Goal: Information Seeking & Learning: Check status

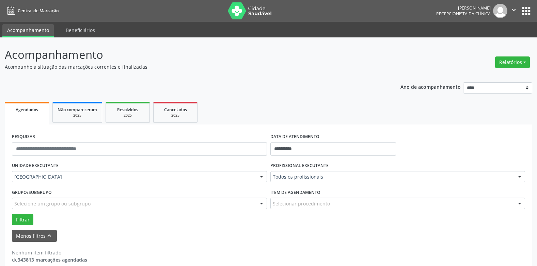
scroll to position [9, 0]
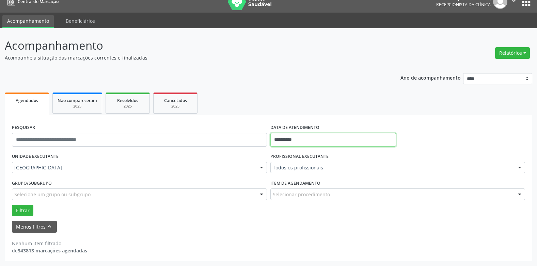
click at [297, 138] on input "**********" at bounding box center [333, 140] width 126 height 14
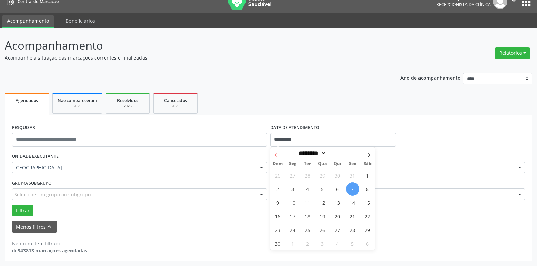
click at [277, 155] on icon at bounding box center [276, 155] width 5 height 5
select select "*"
click at [355, 176] on span "3" at bounding box center [352, 175] width 13 height 13
type input "**********"
click at [355, 176] on span "3" at bounding box center [352, 175] width 13 height 13
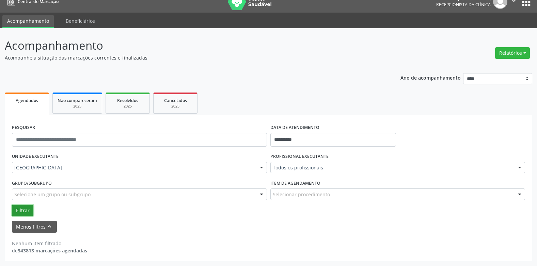
click at [18, 209] on button "Filtrar" at bounding box center [22, 211] width 21 height 12
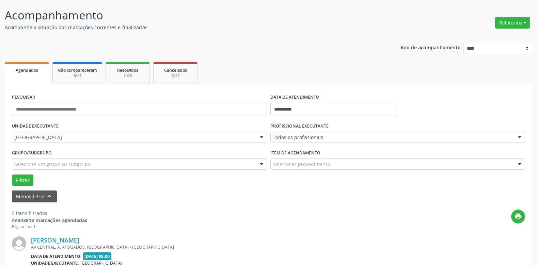
scroll to position [0, 0]
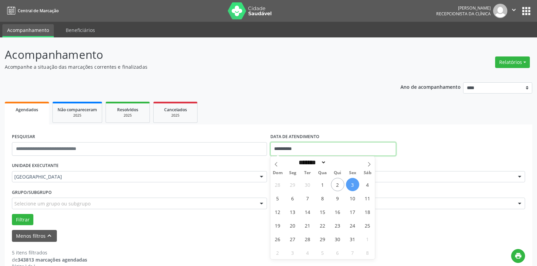
click at [291, 146] on input "**********" at bounding box center [333, 149] width 126 height 14
click at [295, 199] on span "6" at bounding box center [292, 198] width 13 height 13
type input "**********"
click at [295, 199] on span "6" at bounding box center [292, 198] width 13 height 13
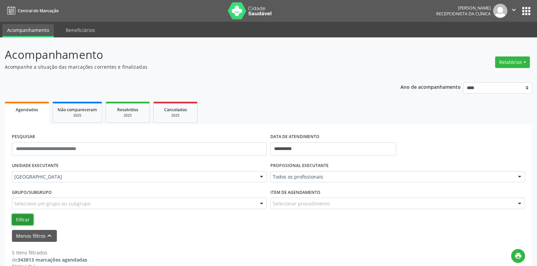
click at [28, 218] on button "Filtrar" at bounding box center [22, 220] width 21 height 12
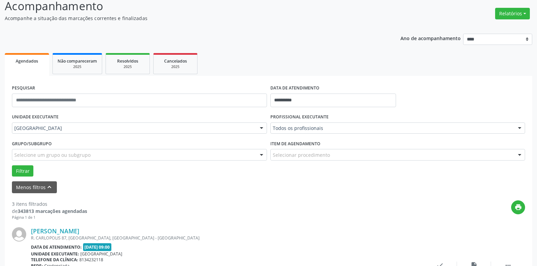
scroll to position [36, 0]
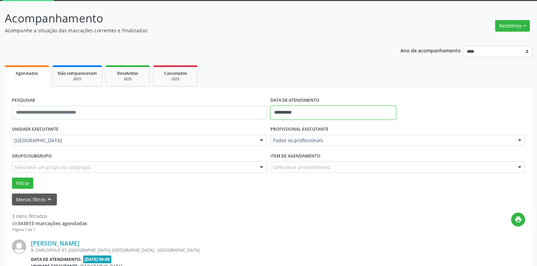
click at [293, 110] on input "**********" at bounding box center [333, 113] width 126 height 14
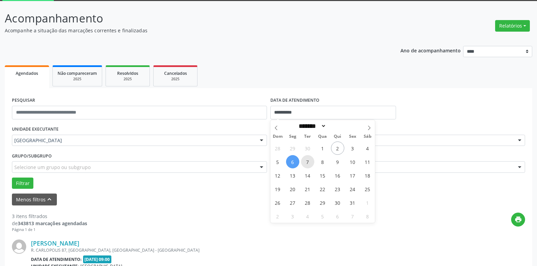
click at [308, 159] on span "7" at bounding box center [307, 161] width 13 height 13
type input "**********"
click at [308, 159] on span "7" at bounding box center [307, 161] width 13 height 13
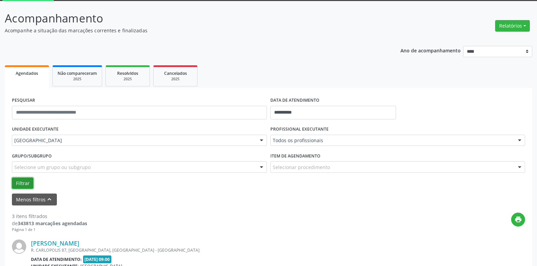
click at [25, 179] on button "Filtrar" at bounding box center [22, 184] width 21 height 12
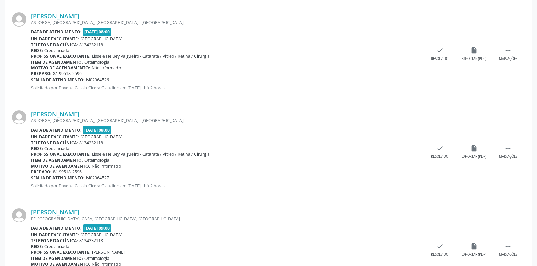
scroll to position [751, 0]
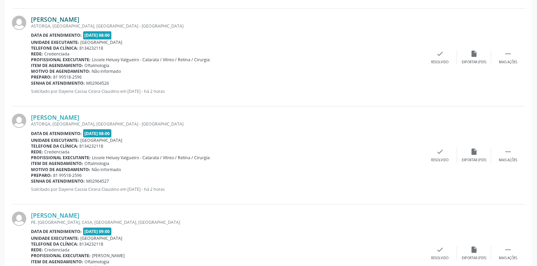
click at [68, 20] on link "[PERSON_NAME]" at bounding box center [55, 19] width 48 height 7
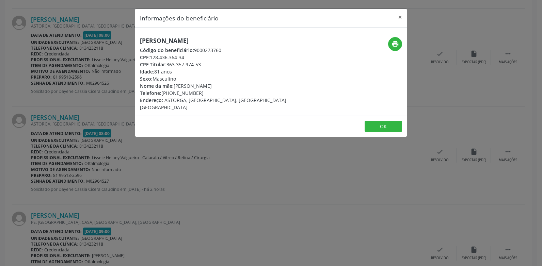
drag, startPoint x: 232, startPoint y: 40, endPoint x: 107, endPoint y: 25, distance: 126.9
click at [109, 26] on div "Informações do beneficiário × [PERSON_NAME] Código do beneficiário: 9000273760 …" at bounding box center [271, 133] width 542 height 266
click at [257, 82] on div "[PERSON_NAME] Código do beneficiário: 9000273760 CPF: 128.436.364-34 CPF Titula…" at bounding box center [225, 74] width 181 height 74
drag, startPoint x: 237, startPoint y: 43, endPoint x: 119, endPoint y: 38, distance: 117.2
click at [119, 38] on div "Informações do beneficiário × [PERSON_NAME] Código do beneficiário: 9000273760 …" at bounding box center [271, 133] width 542 height 266
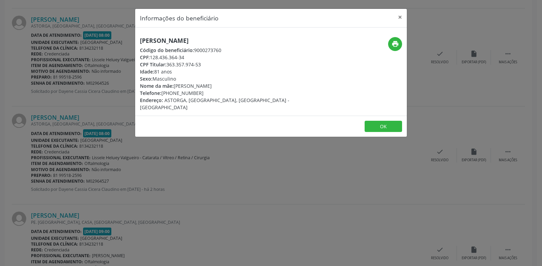
copy h5 "[PERSON_NAME]"
drag, startPoint x: 119, startPoint y: 38, endPoint x: 244, endPoint y: 59, distance: 126.7
click at [246, 62] on div "CPF Titular: 363.357.974-53" at bounding box center [226, 64] width 172 height 7
drag, startPoint x: 230, startPoint y: 39, endPoint x: 135, endPoint y: 43, distance: 95.0
click at [135, 43] on div "Informações do beneficiário × [PERSON_NAME] Código do beneficiário: 9000273760 …" at bounding box center [271, 73] width 272 height 129
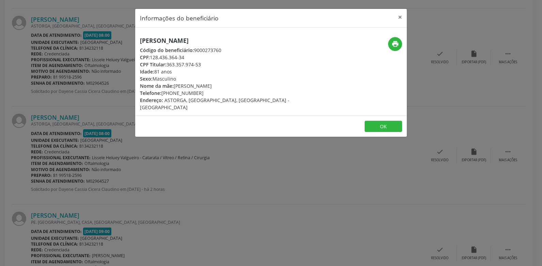
copy h5 "[PERSON_NAME]"
drag, startPoint x: 211, startPoint y: 62, endPoint x: 131, endPoint y: 56, distance: 80.2
click at [131, 56] on div "Informações do beneficiário × [PERSON_NAME] Código do beneficiário: 9000273760 …" at bounding box center [271, 133] width 542 height 266
copy div "CPF: 128.436.364-34 CPF Titular: 363.357.974-53"
drag, startPoint x: 251, startPoint y: 60, endPoint x: 233, endPoint y: 86, distance: 31.6
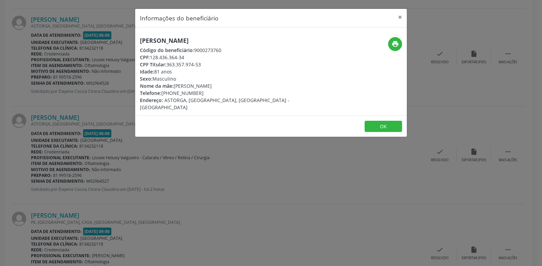
click at [252, 60] on div "[PERSON_NAME] Código do beneficiário: 9000273760 CPF: 128.436.364-34 CPF Titula…" at bounding box center [225, 74] width 181 height 74
drag, startPoint x: 211, startPoint y: 93, endPoint x: 122, endPoint y: 97, distance: 88.9
click at [122, 97] on div "Informações do beneficiário × [PERSON_NAME] Código do beneficiário: 9000273760 …" at bounding box center [271, 133] width 542 height 266
drag, startPoint x: 141, startPoint y: 92, endPoint x: 205, endPoint y: 95, distance: 64.4
click at [205, 95] on div "Telefone: [PHONE_NUMBER]" at bounding box center [226, 93] width 172 height 7
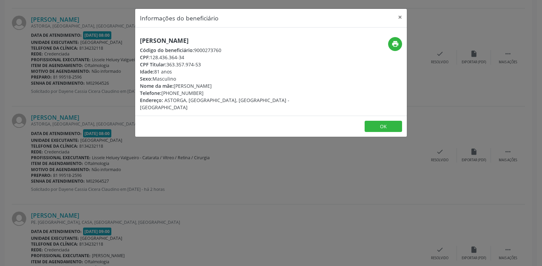
copy div "Telefone: [PHONE_NUMBER]"
drag, startPoint x: 248, startPoint y: 70, endPoint x: 292, endPoint y: 65, distance: 43.9
click at [249, 70] on div "Idade: 81 anos" at bounding box center [226, 71] width 172 height 7
click at [391, 43] on icon "print" at bounding box center [394, 43] width 7 height 7
click at [399, 16] on button "×" at bounding box center [400, 17] width 14 height 17
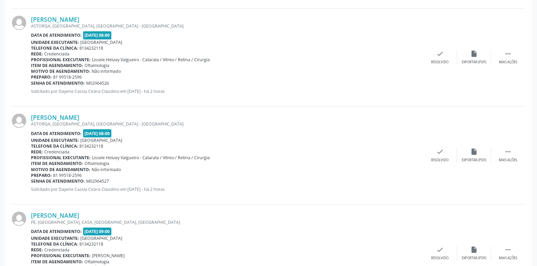
drag, startPoint x: 110, startPoint y: 82, endPoint x: 31, endPoint y: 85, distance: 79.4
click at [31, 85] on div "Senha de atendimento: M02964526" at bounding box center [227, 83] width 392 height 6
copy div "Senha de atendimento: M02964526"
click at [79, 115] on link "[PERSON_NAME]" at bounding box center [55, 117] width 48 height 7
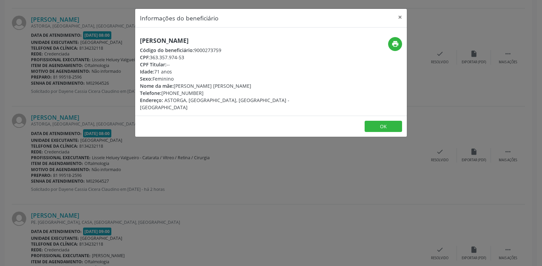
drag, startPoint x: 242, startPoint y: 41, endPoint x: 97, endPoint y: 39, distance: 145.0
click at [108, 43] on div "Informações do beneficiário × [PERSON_NAME] Código do beneficiário: 9000273759 …" at bounding box center [271, 133] width 542 height 266
copy h5 "[PERSON_NAME]"
drag, startPoint x: 193, startPoint y: 59, endPoint x: 139, endPoint y: 55, distance: 54.2
click at [139, 55] on div "[PERSON_NAME] Código do beneficiário: 9000273759 CPF: 363.357.974-53 CPF Titula…" at bounding box center [225, 74] width 181 height 74
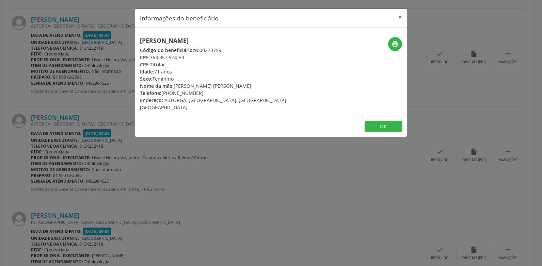
copy div "CPF: 363.357.974-53"
click at [197, 95] on div "Telefone: [PHONE_NUMBER]" at bounding box center [226, 93] width 172 height 7
drag, startPoint x: 205, startPoint y: 94, endPoint x: 136, endPoint y: 93, distance: 68.4
click at [136, 93] on div "[PERSON_NAME] Código do beneficiário: 9000273759 CPF: 363.357.974-53 CPF Titula…" at bounding box center [225, 74] width 181 height 74
copy div "Telefone: [PHONE_NUMBER]"
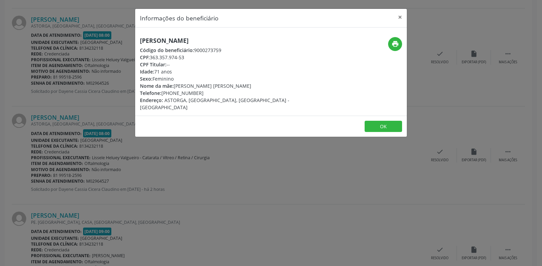
click at [296, 72] on div "[PERSON_NAME] Código do beneficiário: 9000273759 CPF: 363.357.974-53 CPF Titula…" at bounding box center [225, 74] width 181 height 74
click at [392, 42] on icon "print" at bounding box center [394, 43] width 7 height 7
click at [403, 15] on button "×" at bounding box center [400, 17] width 14 height 17
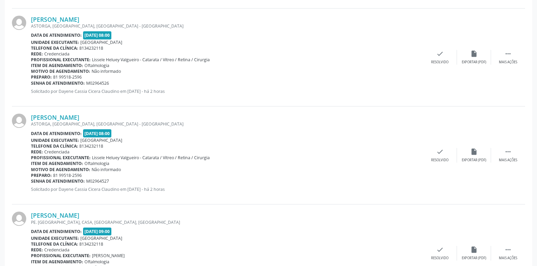
drag, startPoint x: 114, startPoint y: 182, endPoint x: 31, endPoint y: 183, distance: 82.7
click at [31, 183] on div "Senha de atendimento: M02964527" at bounding box center [227, 181] width 392 height 6
copy div "Senha de atendimento: M02964527"
click at [360, 129] on div "[PERSON_NAME] [GEOGRAPHIC_DATA], [GEOGRAPHIC_DATA], [GEOGRAPHIC_DATA] - [GEOGRA…" at bounding box center [227, 155] width 392 height 83
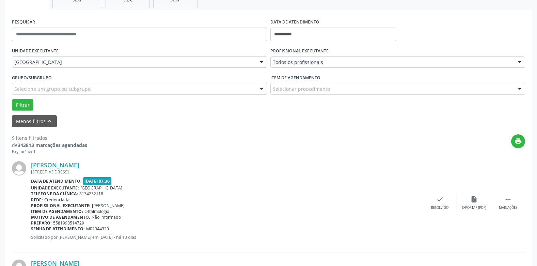
scroll to position [47, 0]
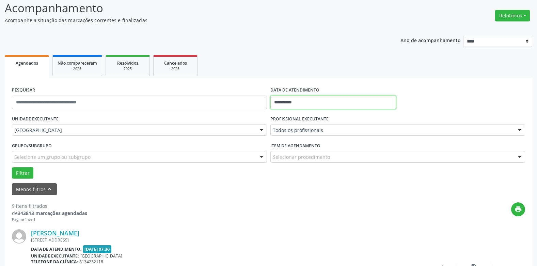
click at [286, 104] on input "**********" at bounding box center [333, 103] width 126 height 14
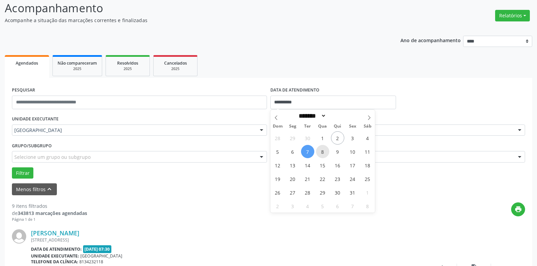
click at [322, 152] on span "8" at bounding box center [322, 151] width 13 height 13
type input "**********"
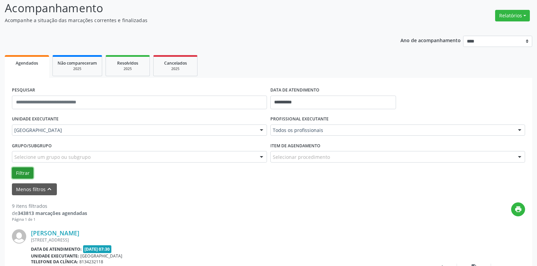
click at [32, 172] on button "Filtrar" at bounding box center [22, 173] width 21 height 12
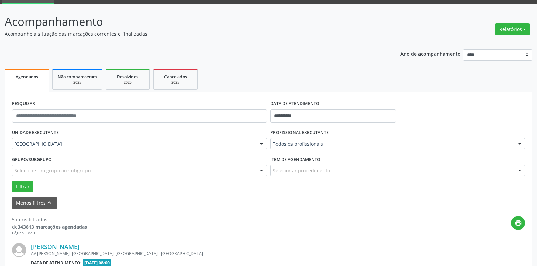
scroll to position [0, 0]
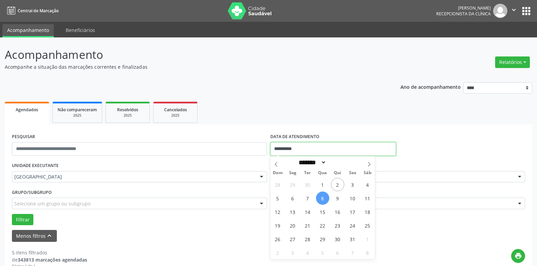
click at [291, 147] on input "**********" at bounding box center [333, 149] width 126 height 14
click at [338, 199] on span "9" at bounding box center [337, 198] width 13 height 13
type input "**********"
click at [338, 199] on span "9" at bounding box center [337, 198] width 13 height 13
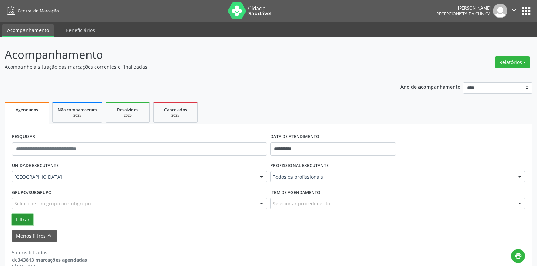
click at [26, 219] on button "Filtrar" at bounding box center [22, 220] width 21 height 12
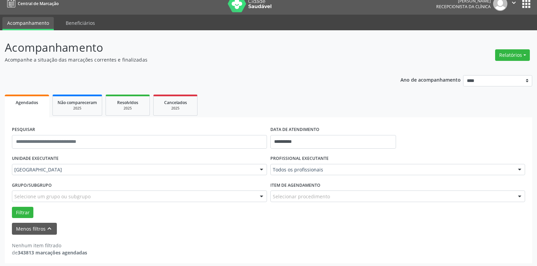
scroll to position [9, 0]
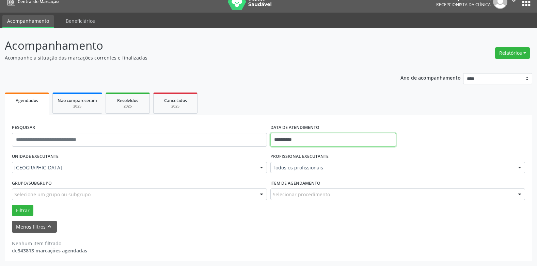
click at [287, 143] on input "**********" at bounding box center [333, 140] width 126 height 14
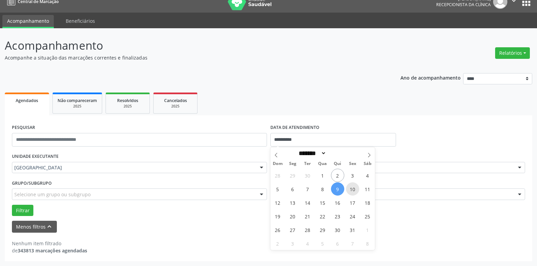
click at [355, 194] on span "10" at bounding box center [352, 188] width 13 height 13
type input "**********"
click at [355, 194] on span "10" at bounding box center [352, 188] width 13 height 13
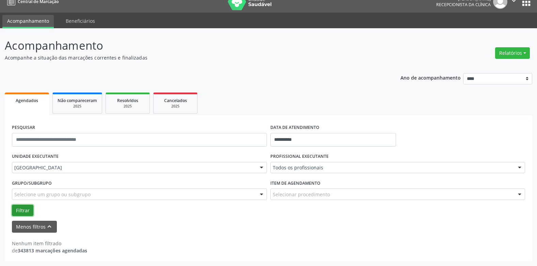
click at [22, 209] on button "Filtrar" at bounding box center [22, 211] width 21 height 12
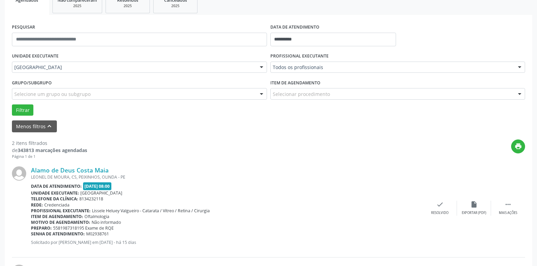
scroll to position [41, 0]
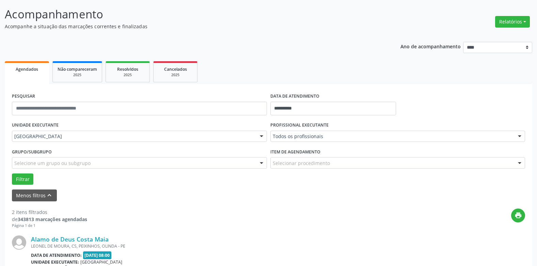
click at [286, 100] on label "DATA DE ATENDIMENTO" at bounding box center [294, 96] width 49 height 11
click at [283, 107] on input "**********" at bounding box center [333, 109] width 126 height 14
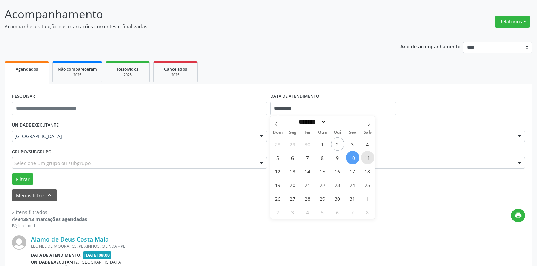
click at [367, 156] on span "11" at bounding box center [367, 157] width 13 height 13
type input "**********"
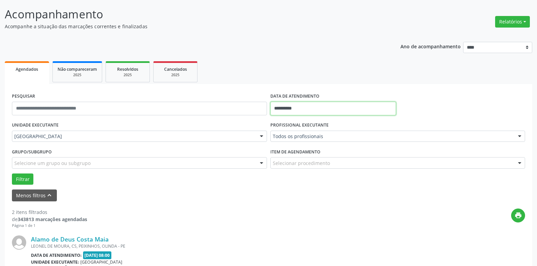
click at [294, 106] on input "**********" at bounding box center [333, 109] width 126 height 14
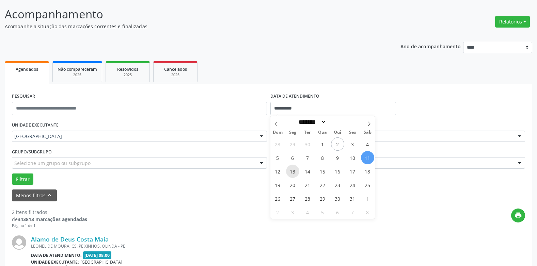
click at [295, 172] on span "13" at bounding box center [292, 171] width 13 height 13
type input "**********"
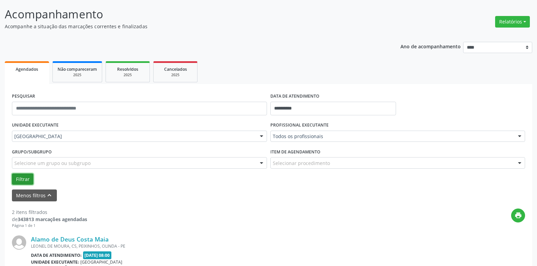
click at [18, 176] on button "Filtrar" at bounding box center [22, 180] width 21 height 12
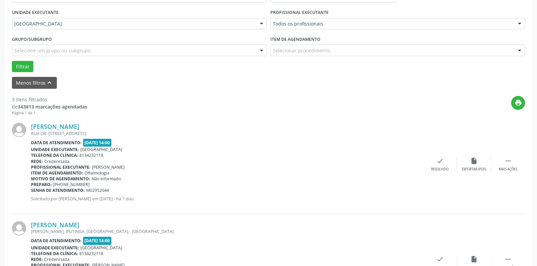
scroll to position [104, 0]
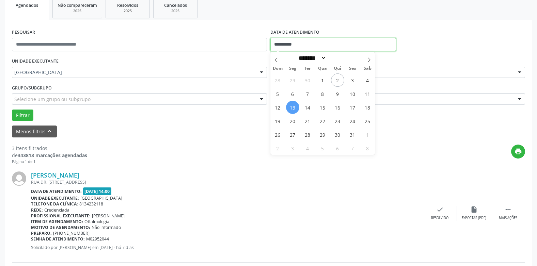
click at [291, 44] on input "**********" at bounding box center [333, 45] width 126 height 14
click at [309, 105] on span "14" at bounding box center [307, 107] width 13 height 13
type input "**********"
click at [309, 105] on span "14" at bounding box center [307, 107] width 13 height 13
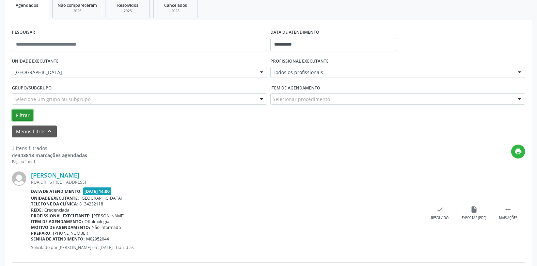
click at [25, 111] on button "Filtrar" at bounding box center [22, 116] width 21 height 12
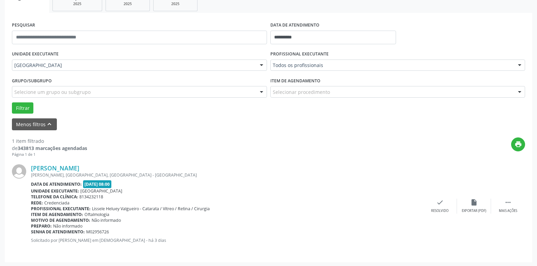
scroll to position [113, 0]
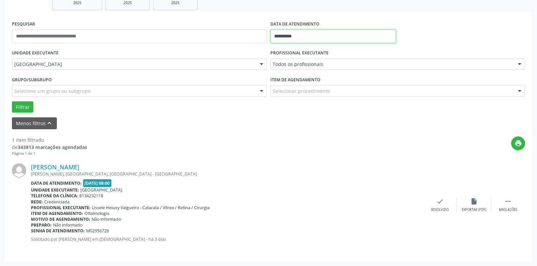
click at [292, 42] on body "**********" at bounding box center [268, 20] width 537 height 266
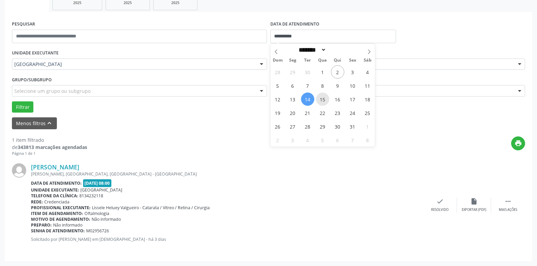
click at [327, 100] on span "15" at bounding box center [322, 99] width 13 height 13
type input "**********"
drag, startPoint x: 327, startPoint y: 100, endPoint x: 322, endPoint y: 100, distance: 5.8
click at [327, 100] on span "15" at bounding box center [322, 99] width 13 height 13
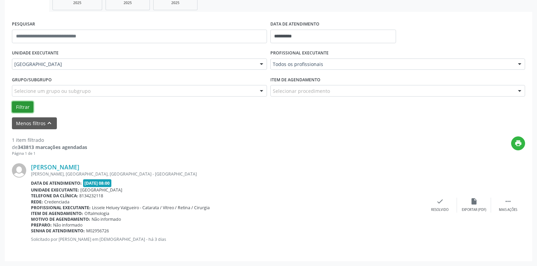
click at [24, 106] on button "Filtrar" at bounding box center [22, 107] width 21 height 12
click at [294, 34] on input "**********" at bounding box center [333, 37] width 126 height 14
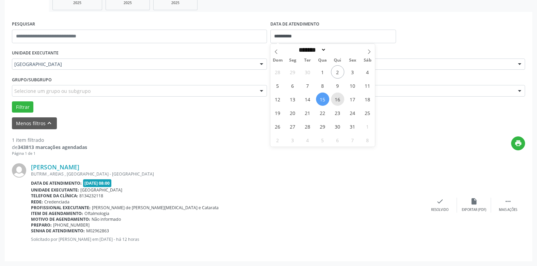
click at [332, 98] on span "16" at bounding box center [337, 99] width 13 height 13
type input "**********"
click at [333, 98] on span "16" at bounding box center [337, 99] width 13 height 13
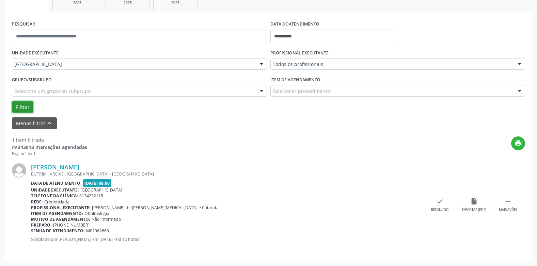
click at [26, 105] on button "Filtrar" at bounding box center [22, 107] width 21 height 12
